Goal: Ask a question: Seek information or help from site administrators or community

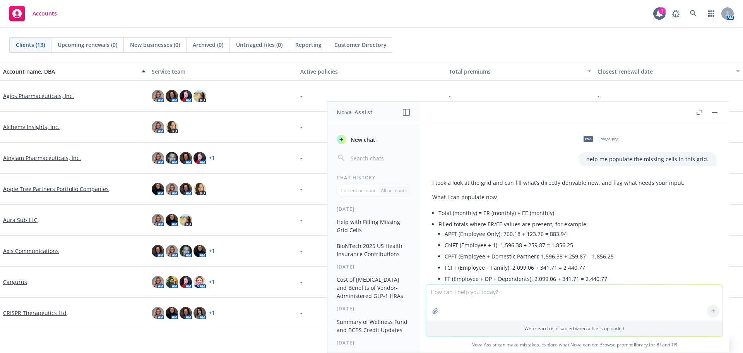
scroll to position [77, 0]
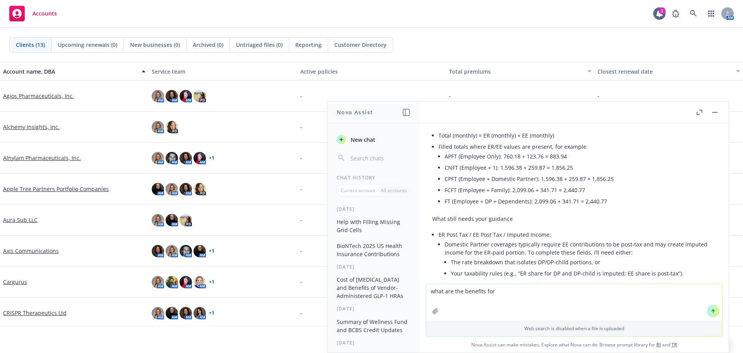
type textarea "what are the benefits for United Healthcare DX3K"
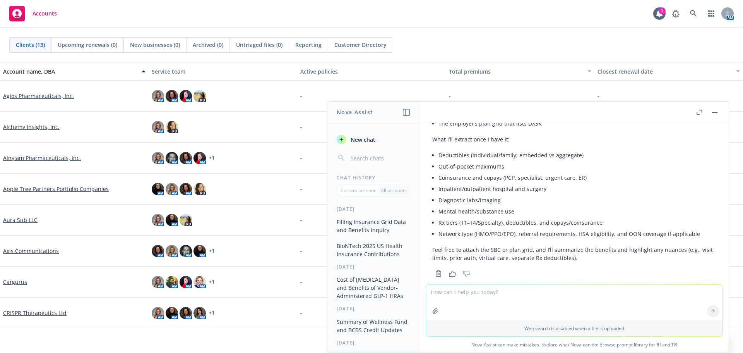
scroll to position [520, 0]
